Goal: Task Accomplishment & Management: Use online tool/utility

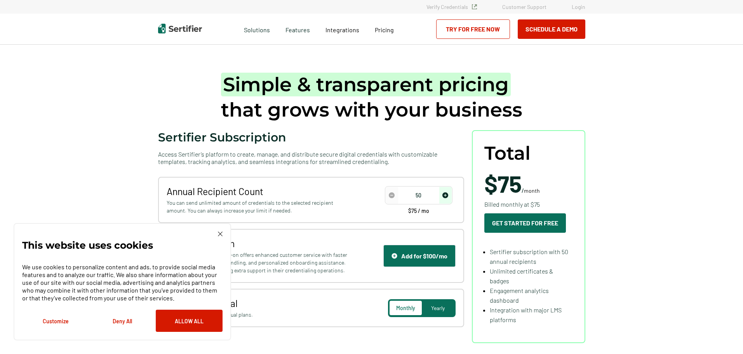
click at [223, 232] on div "This website uses cookies We use cookies to personalize content and ads, to pro…" at bounding box center [123, 281] width 218 height 117
click at [221, 233] on img at bounding box center [220, 234] width 5 height 5
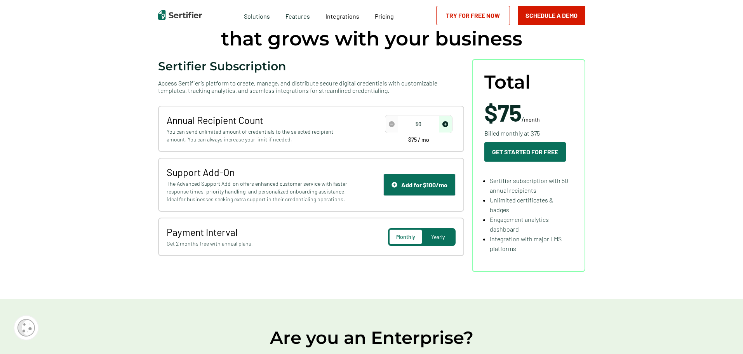
scroll to position [78, 0]
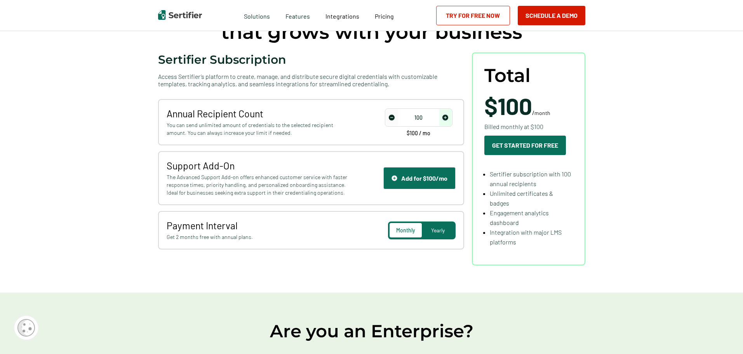
click at [450, 119] on span "increase number" at bounding box center [446, 117] width 12 height 17
click at [449, 119] on img "increase number" at bounding box center [446, 118] width 6 height 6
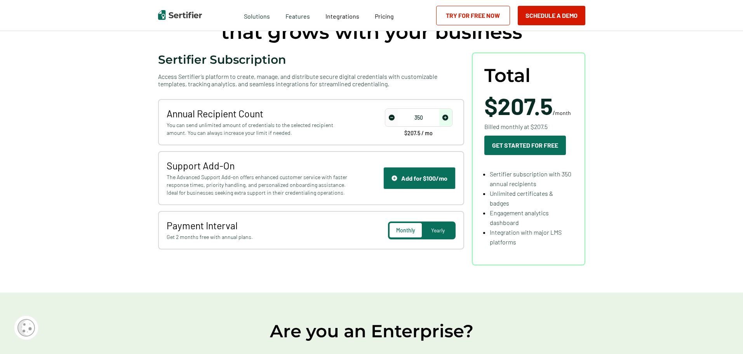
click at [449, 119] on img "increase number" at bounding box center [446, 118] width 6 height 6
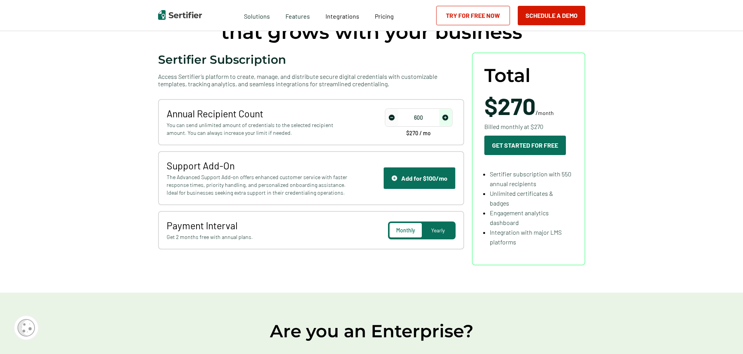
click at [449, 119] on img "increase number" at bounding box center [446, 118] width 6 height 6
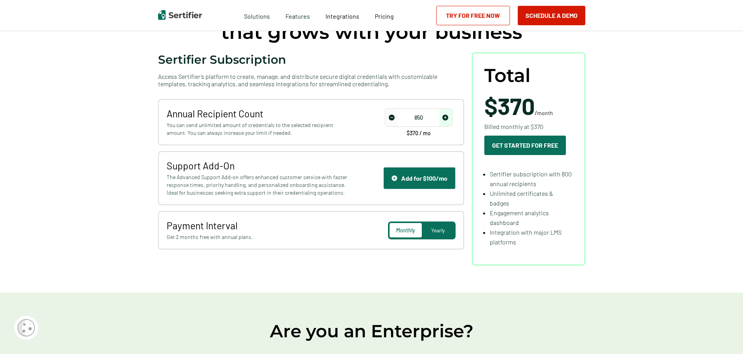
click at [449, 119] on img "increase number" at bounding box center [446, 118] width 6 height 6
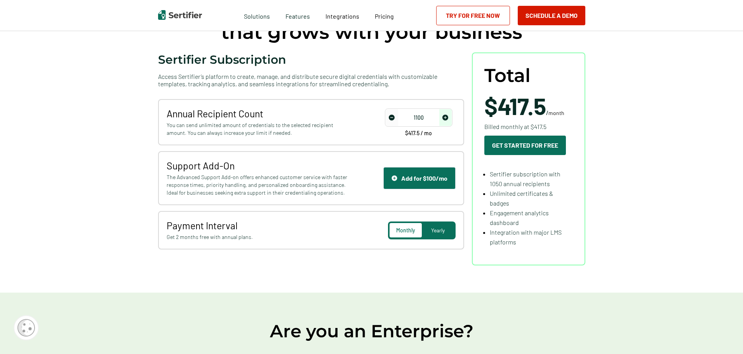
click at [449, 119] on img "increase number" at bounding box center [446, 118] width 6 height 6
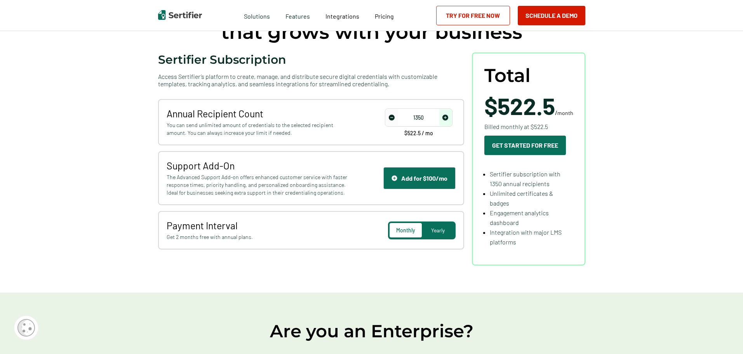
click at [449, 119] on img "increase number" at bounding box center [446, 118] width 6 height 6
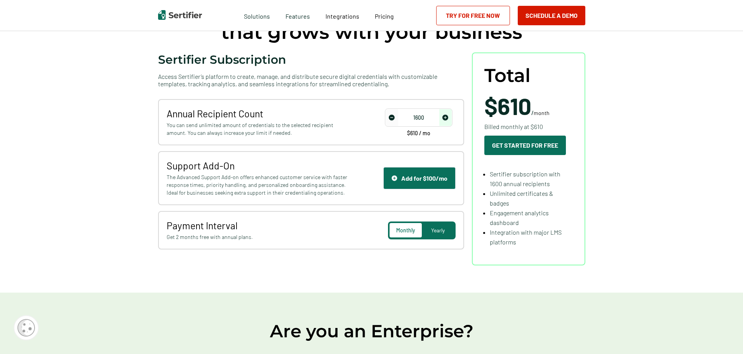
click at [449, 119] on img "increase number" at bounding box center [446, 118] width 6 height 6
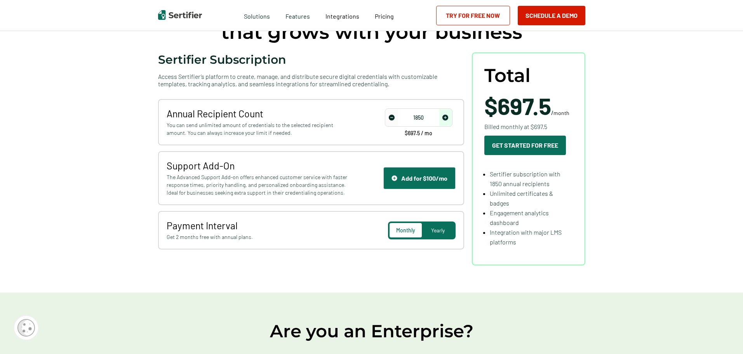
click at [449, 119] on img "increase number" at bounding box center [446, 118] width 6 height 6
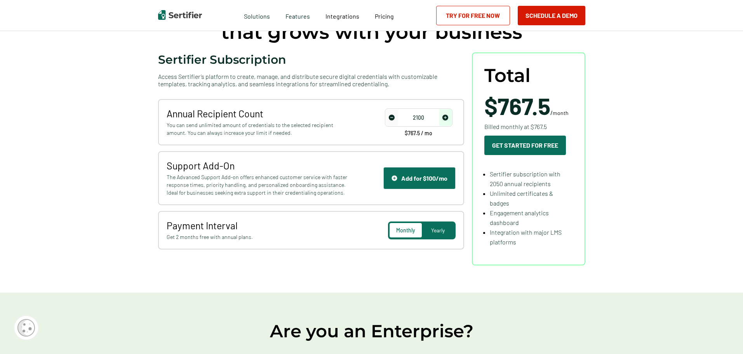
click at [449, 119] on img "increase number" at bounding box center [446, 118] width 6 height 6
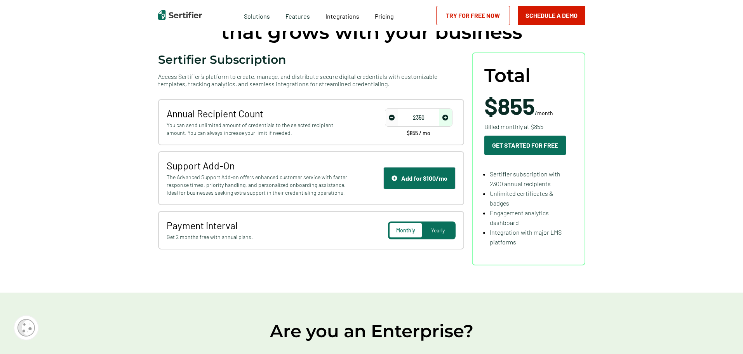
click at [449, 119] on img "increase number" at bounding box center [446, 118] width 6 height 6
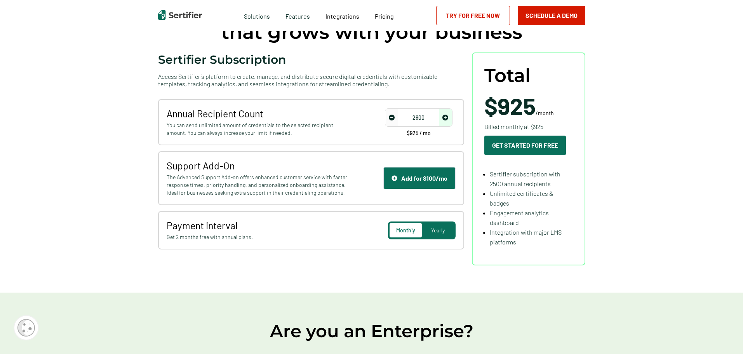
click at [449, 119] on img "increase number" at bounding box center [446, 118] width 6 height 6
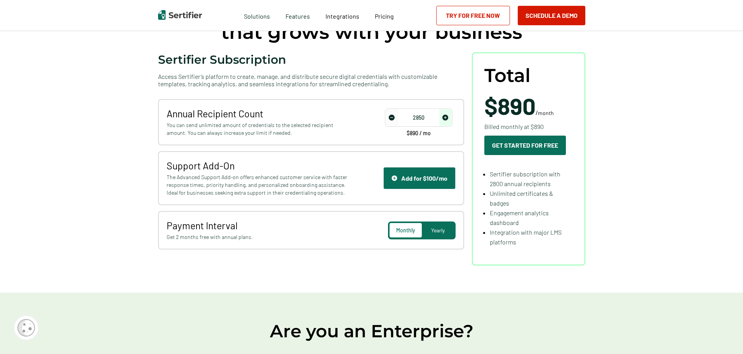
click at [449, 119] on img "increase number" at bounding box center [446, 118] width 6 height 6
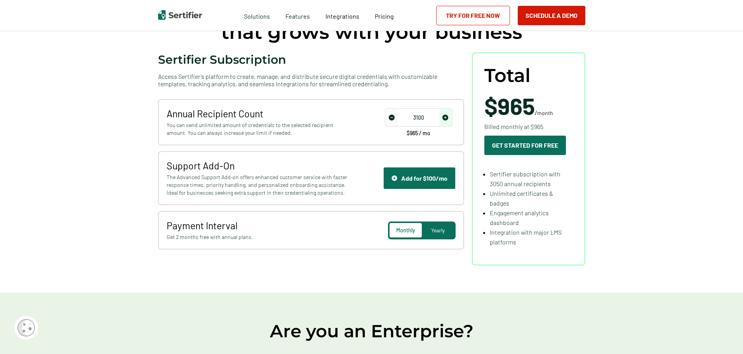
click at [449, 119] on img "increase number" at bounding box center [446, 118] width 6 height 6
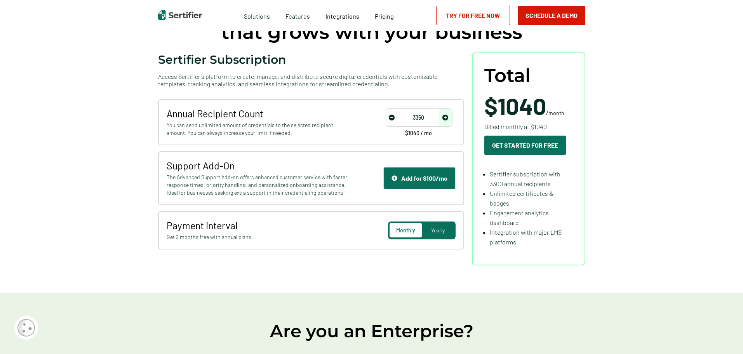
click at [449, 119] on img "increase number" at bounding box center [446, 118] width 6 height 6
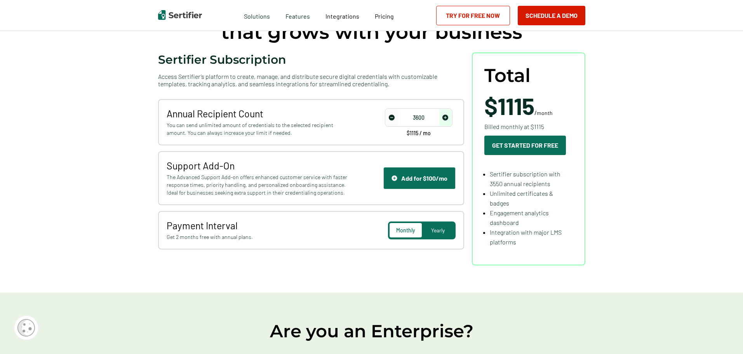
click at [449, 119] on img "increase number" at bounding box center [446, 118] width 6 height 6
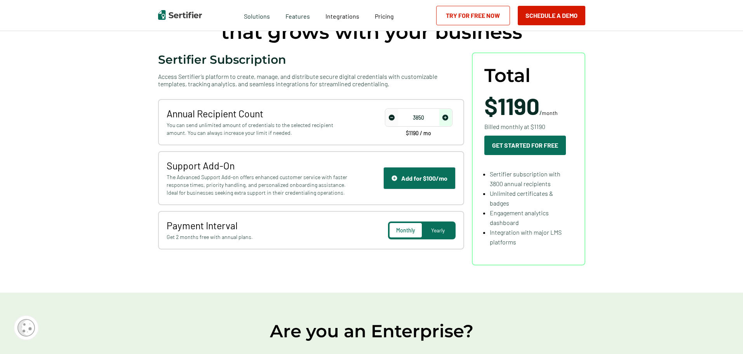
click at [449, 119] on img "increase number" at bounding box center [446, 118] width 6 height 6
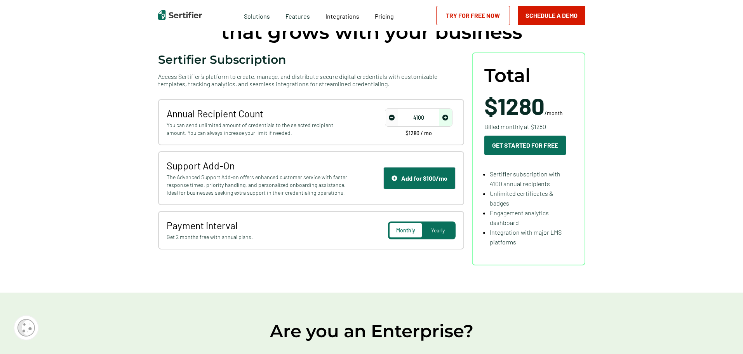
click at [449, 119] on img "increase number" at bounding box center [446, 118] width 6 height 6
click at [449, 118] on img "increase number" at bounding box center [446, 118] width 6 height 6
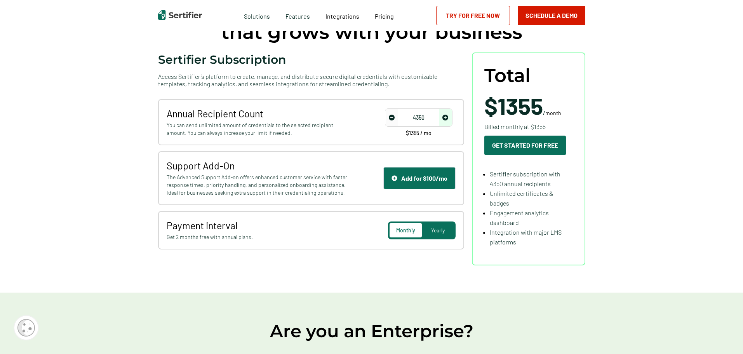
click at [449, 118] on img "increase number" at bounding box center [446, 118] width 6 height 6
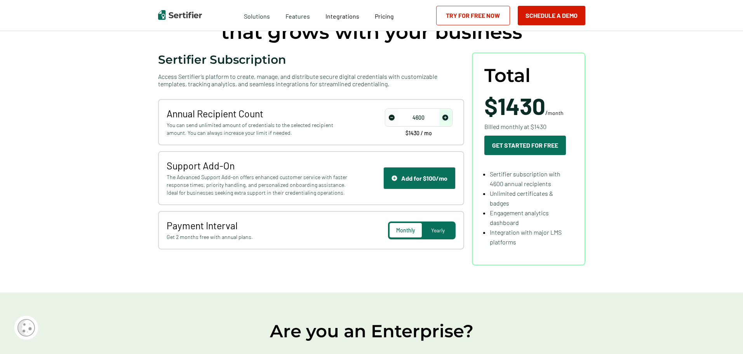
click at [449, 118] on img "increase number" at bounding box center [446, 118] width 6 height 6
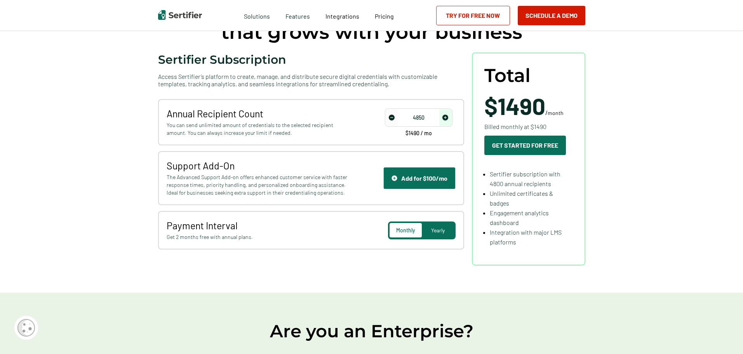
click at [449, 118] on img "increase number" at bounding box center [446, 118] width 6 height 6
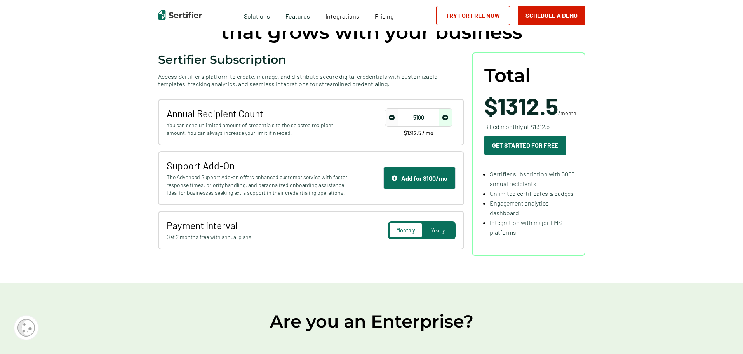
click at [449, 118] on img "increase number" at bounding box center [446, 118] width 6 height 6
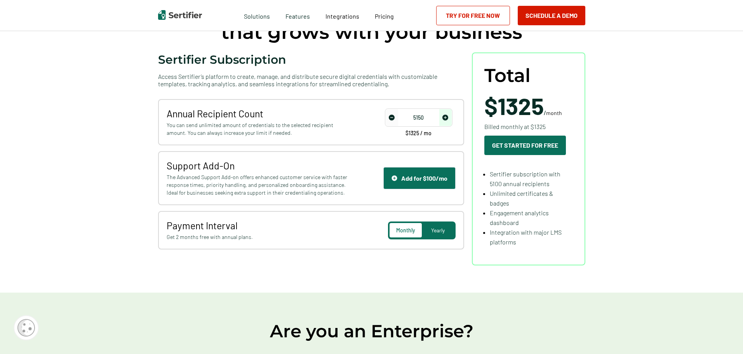
click at [449, 118] on img "increase number" at bounding box center [446, 118] width 6 height 6
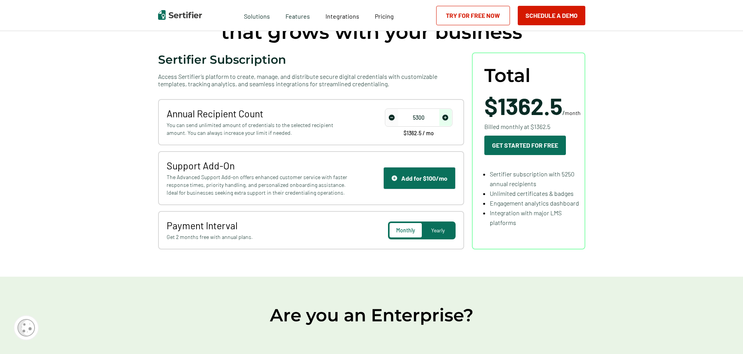
click at [449, 118] on img "increase number" at bounding box center [446, 118] width 6 height 6
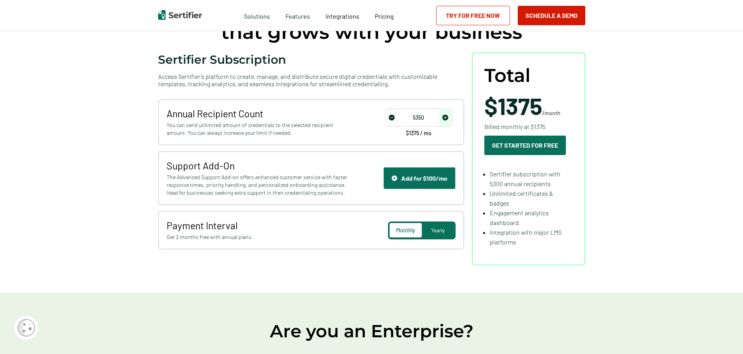
click at [449, 118] on img "increase number" at bounding box center [446, 118] width 6 height 6
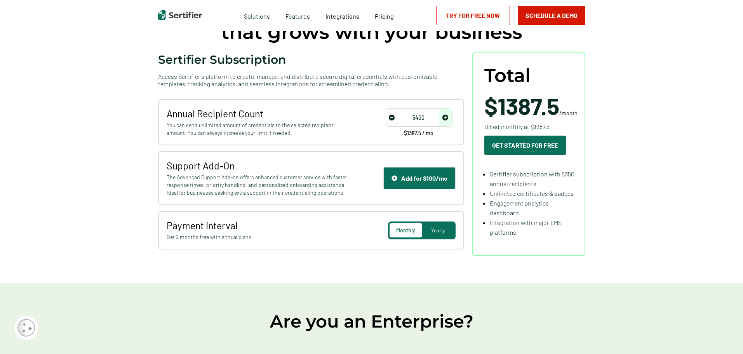
click at [449, 118] on img "increase number" at bounding box center [446, 118] width 6 height 6
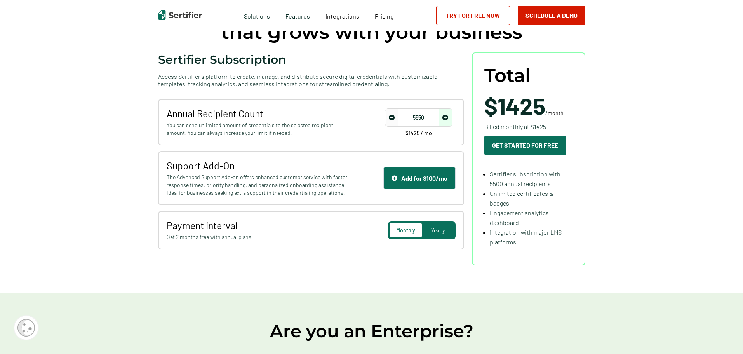
click at [449, 118] on img "increase number" at bounding box center [446, 118] width 6 height 6
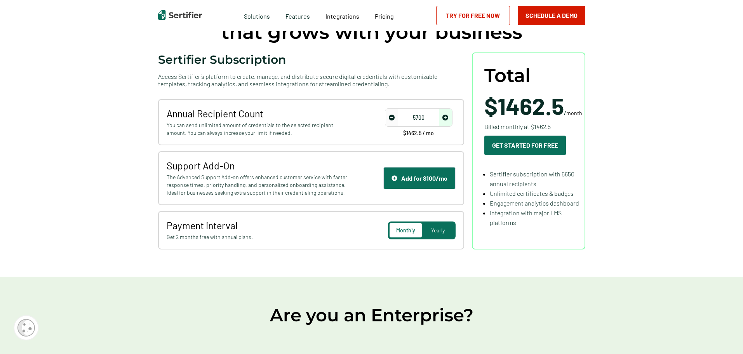
click at [449, 118] on img "increase number" at bounding box center [446, 118] width 6 height 6
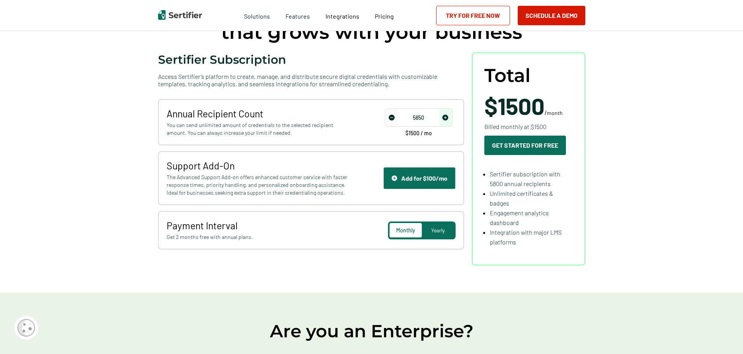
click at [449, 118] on img "increase number" at bounding box center [446, 118] width 6 height 6
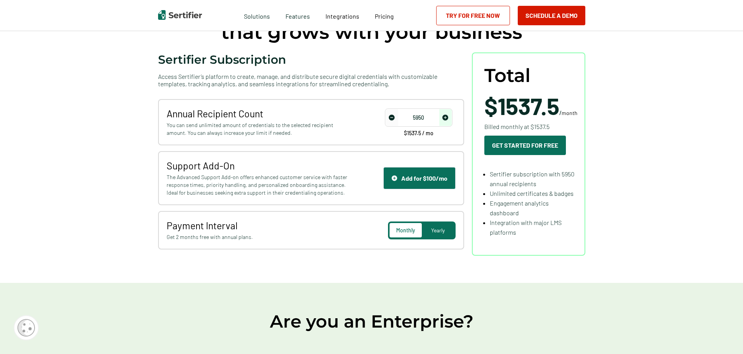
click at [449, 118] on img "increase number" at bounding box center [446, 118] width 6 height 6
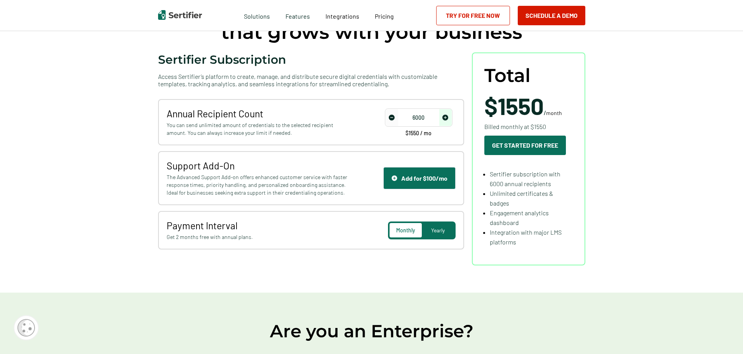
click at [449, 118] on img "increase number" at bounding box center [446, 118] width 6 height 6
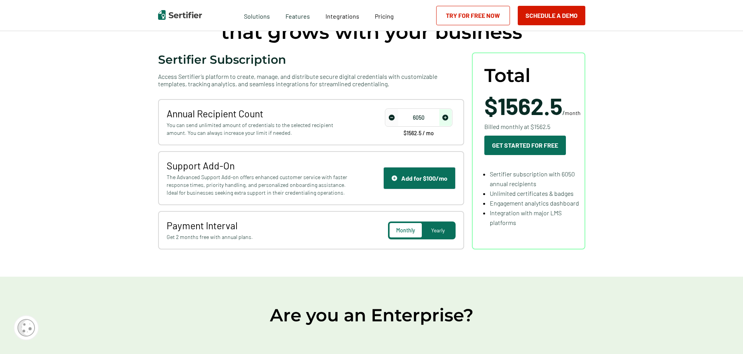
click at [449, 118] on img "increase number" at bounding box center [446, 118] width 6 height 6
click at [392, 118] on img "decrease number" at bounding box center [392, 118] width 6 height 6
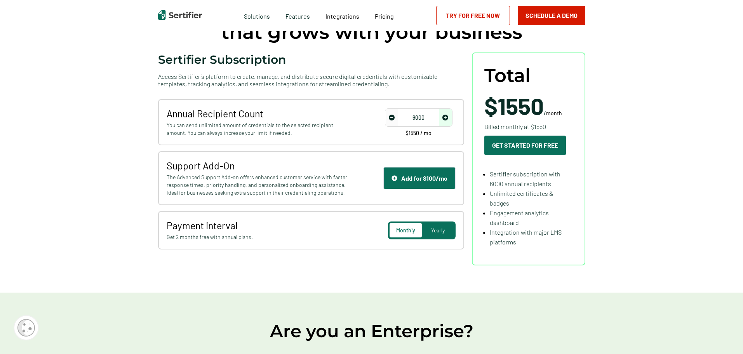
click at [444, 229] on span "Yearly" at bounding box center [438, 230] width 14 height 7
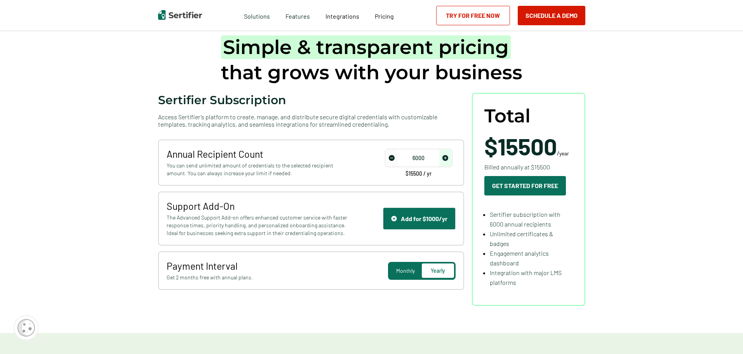
scroll to position [0, 0]
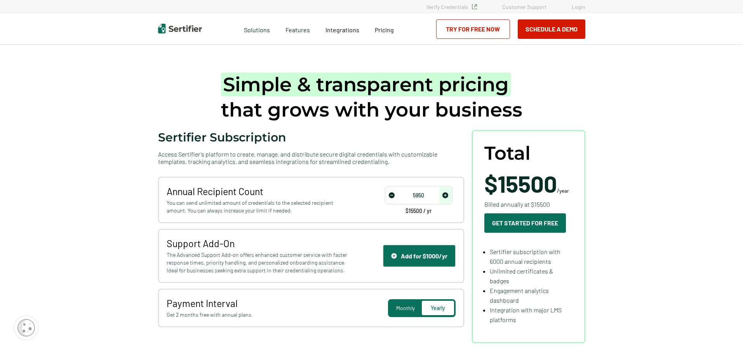
click at [394, 196] on img "decrease number" at bounding box center [392, 195] width 6 height 6
click at [414, 195] on input "5900" at bounding box center [419, 196] width 66 height 12
type input "1000"
